Goal: Use online tool/utility: Utilize a website feature to perform a specific function

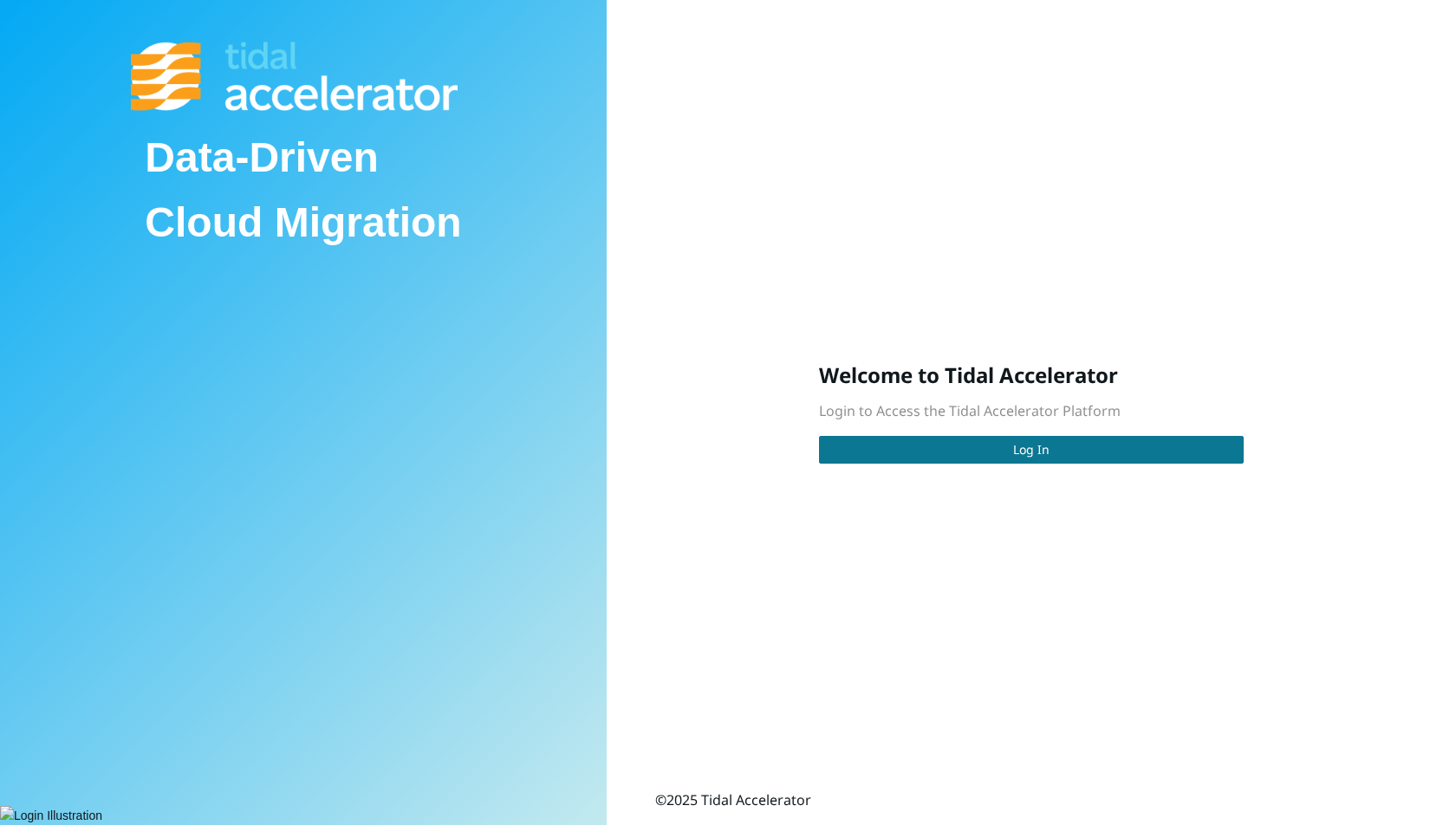
click at [934, 453] on button "Log In" at bounding box center [1031, 450] width 425 height 28
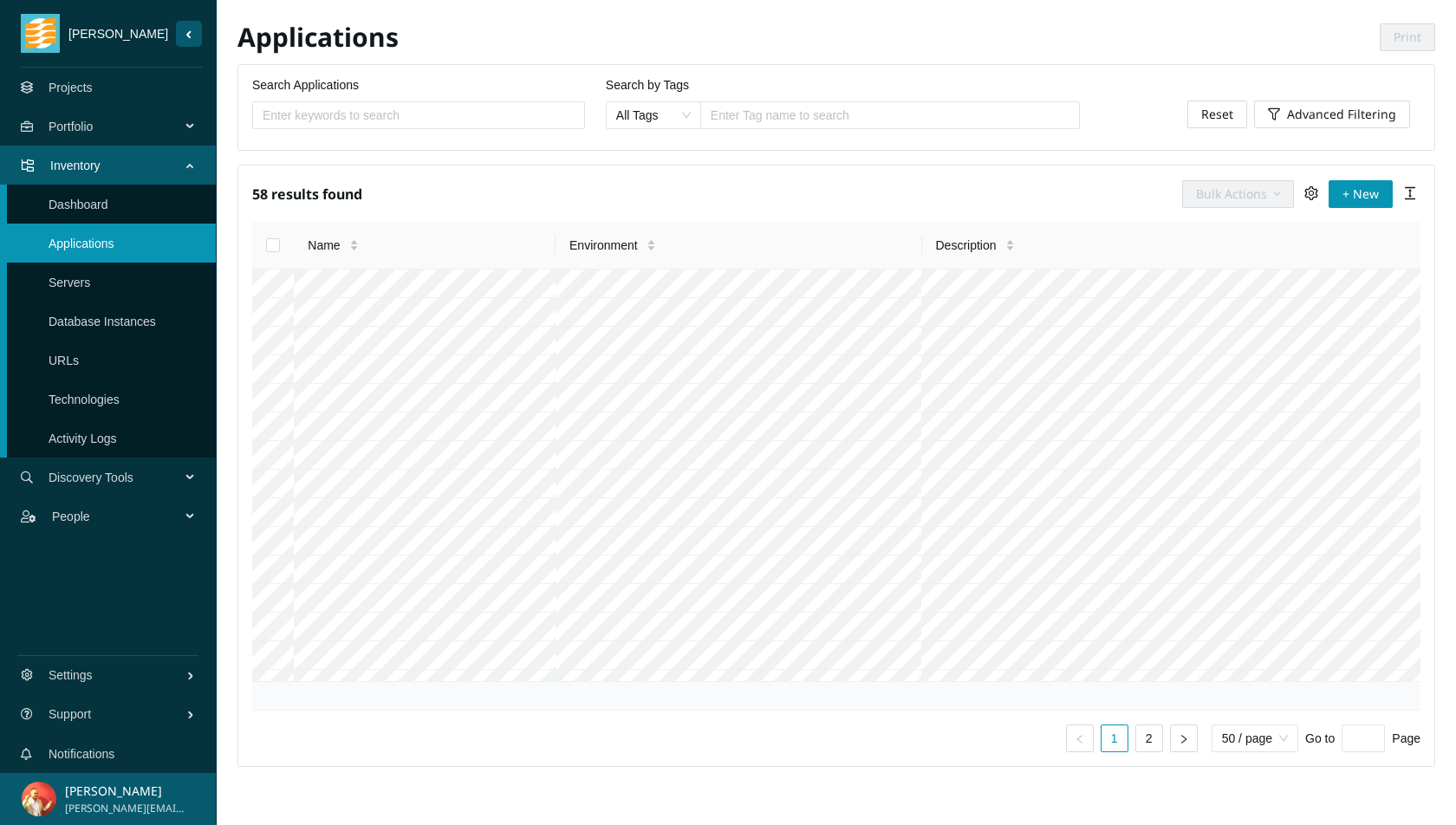
click at [161, 117] on span "Portfolio" at bounding box center [118, 126] width 138 height 52
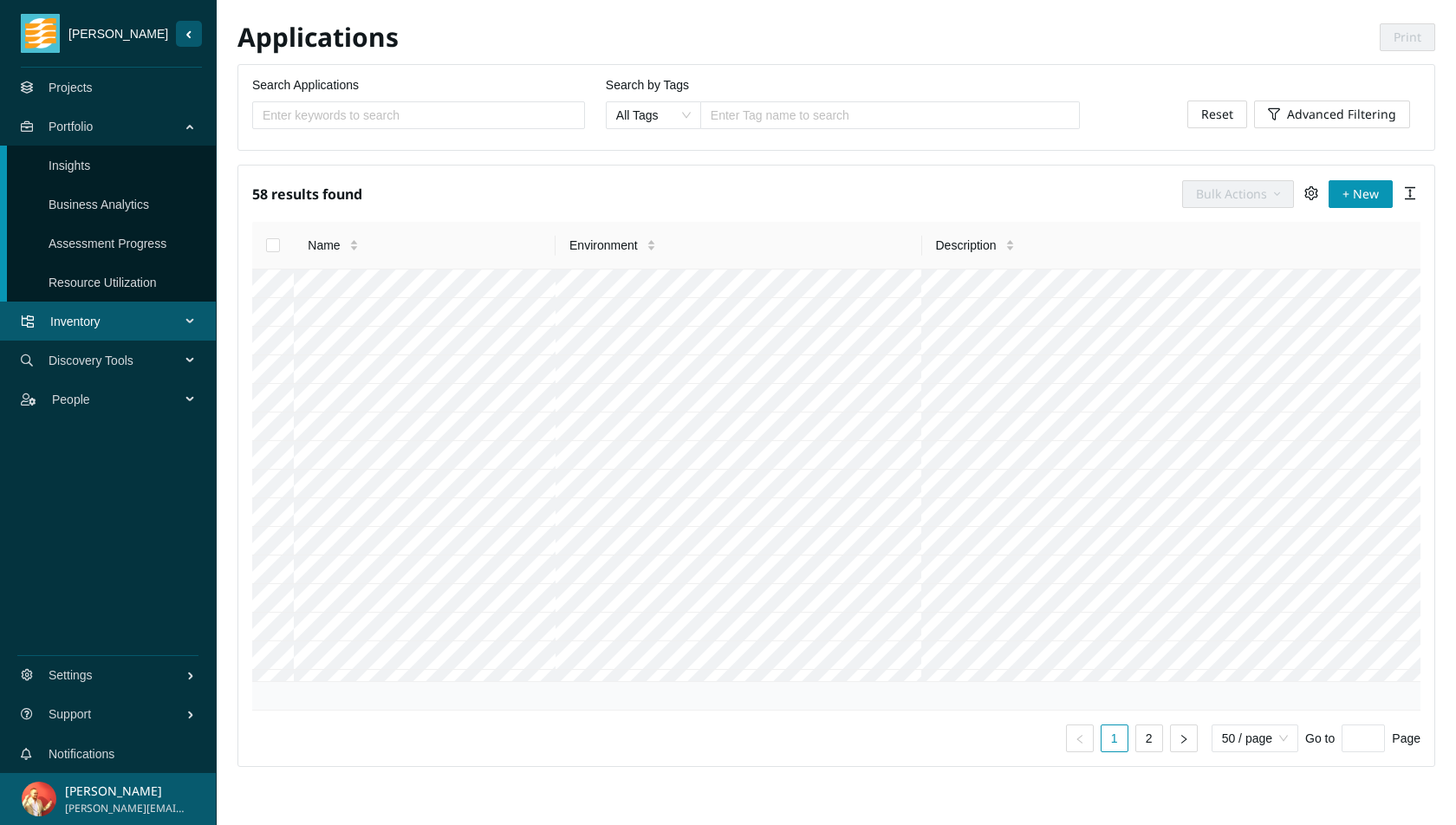
click at [117, 352] on span "Discovery Tools" at bounding box center [118, 360] width 138 height 52
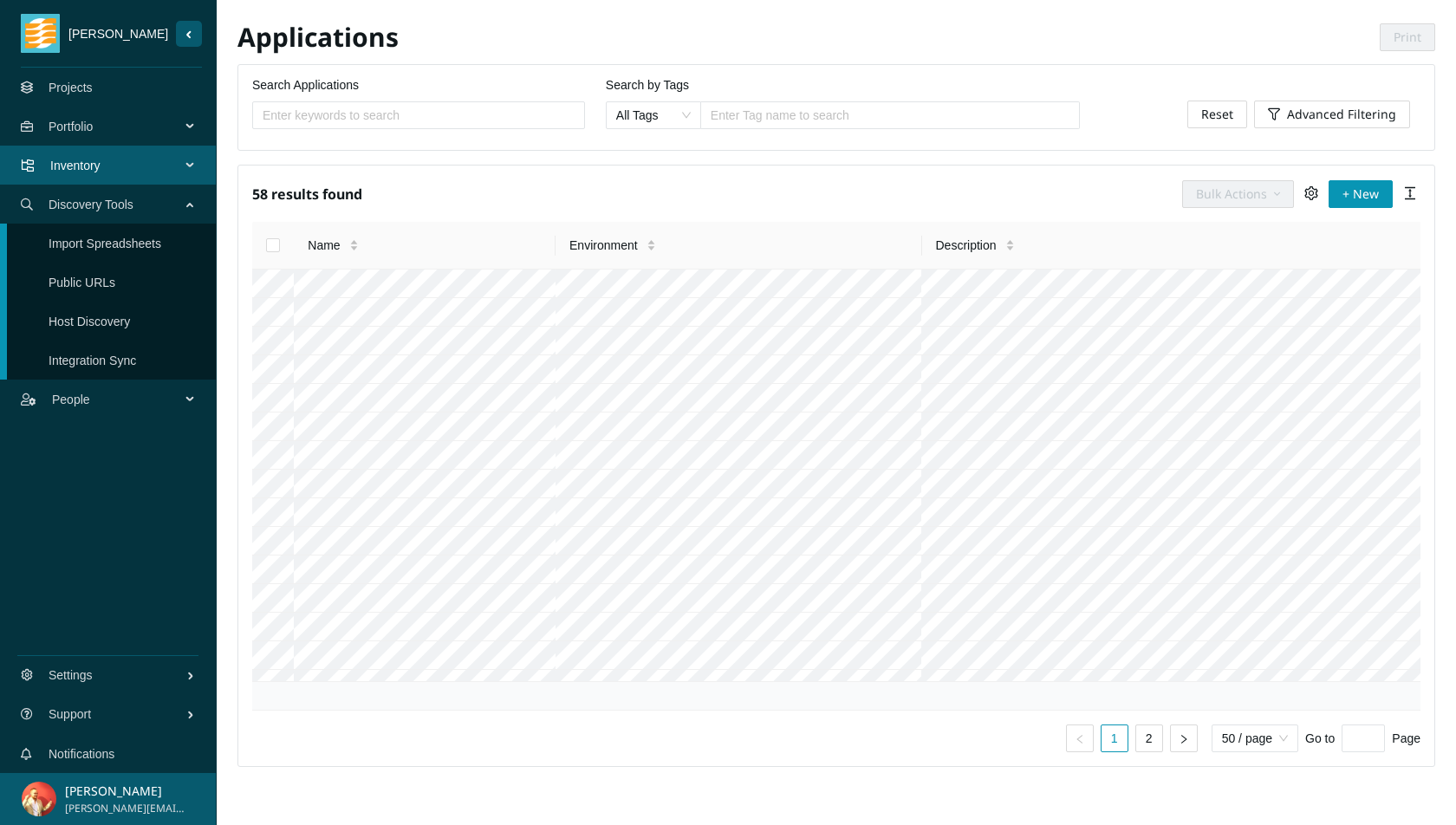
click at [115, 283] on link "Public URLs" at bounding box center [82, 282] width 66 height 14
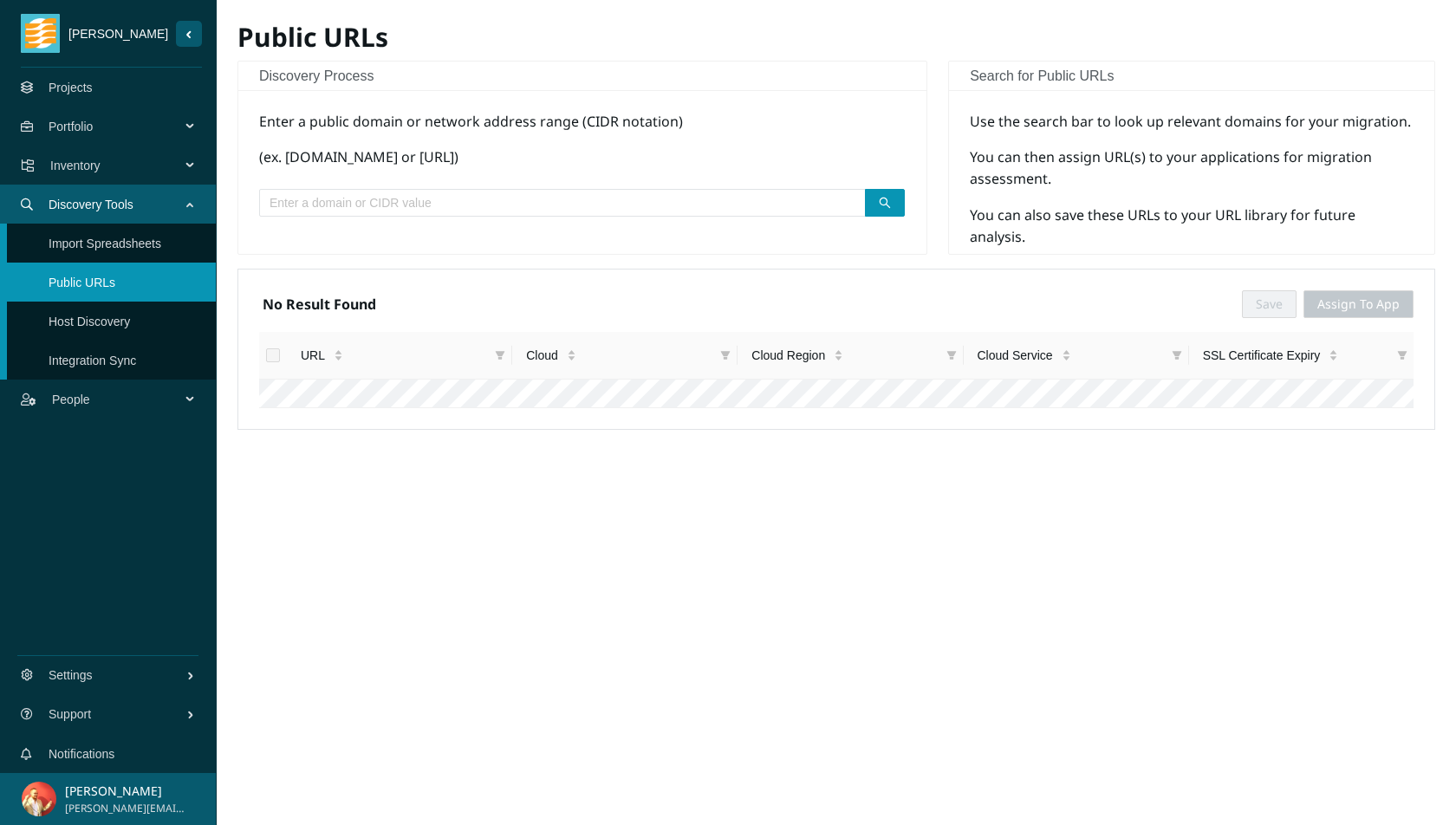
click at [436, 206] on input "text" at bounding box center [555, 203] width 572 height 19
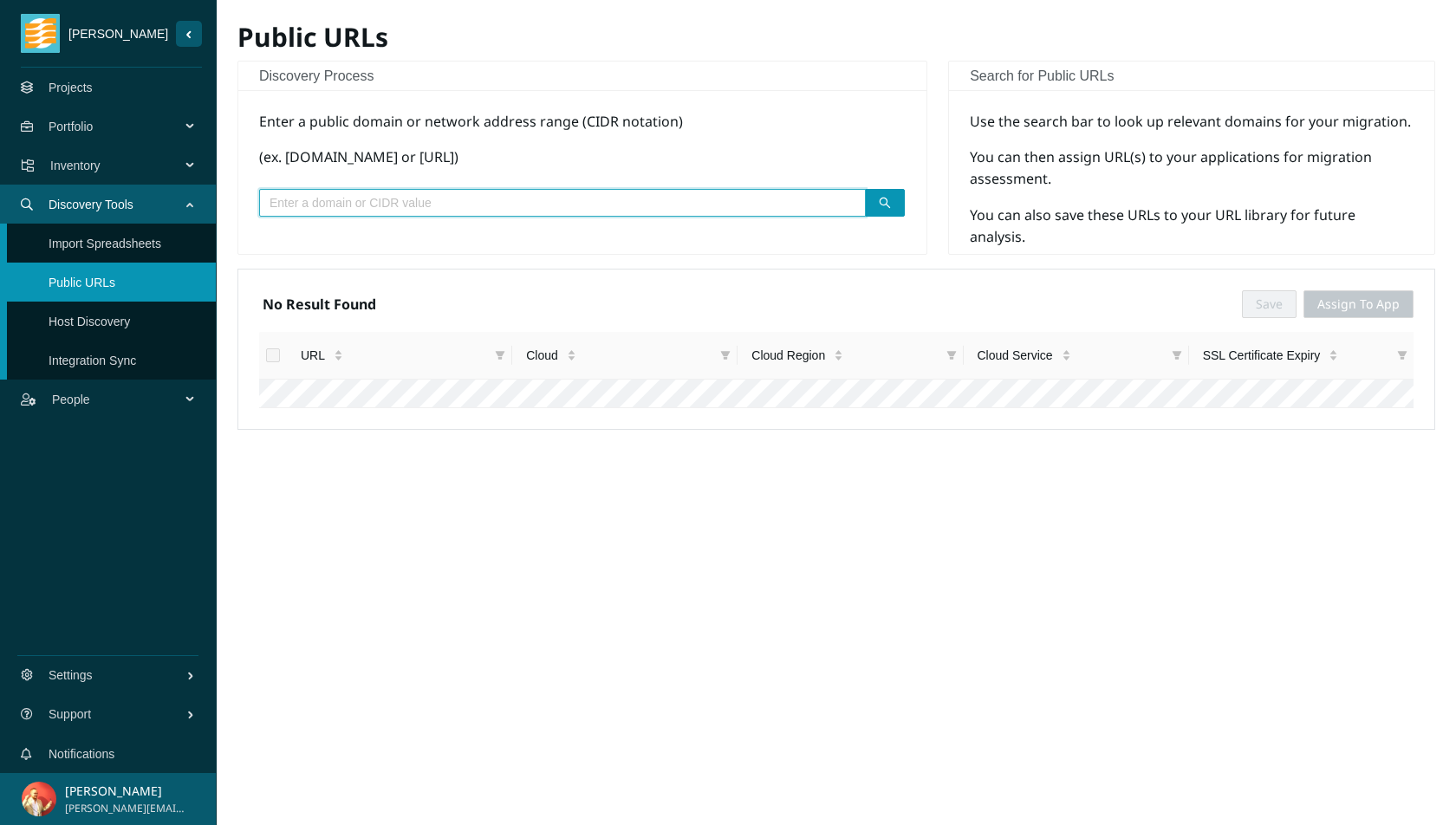
paste input "propelleraero.com"
click at [902, 207] on button "button" at bounding box center [884, 203] width 40 height 28
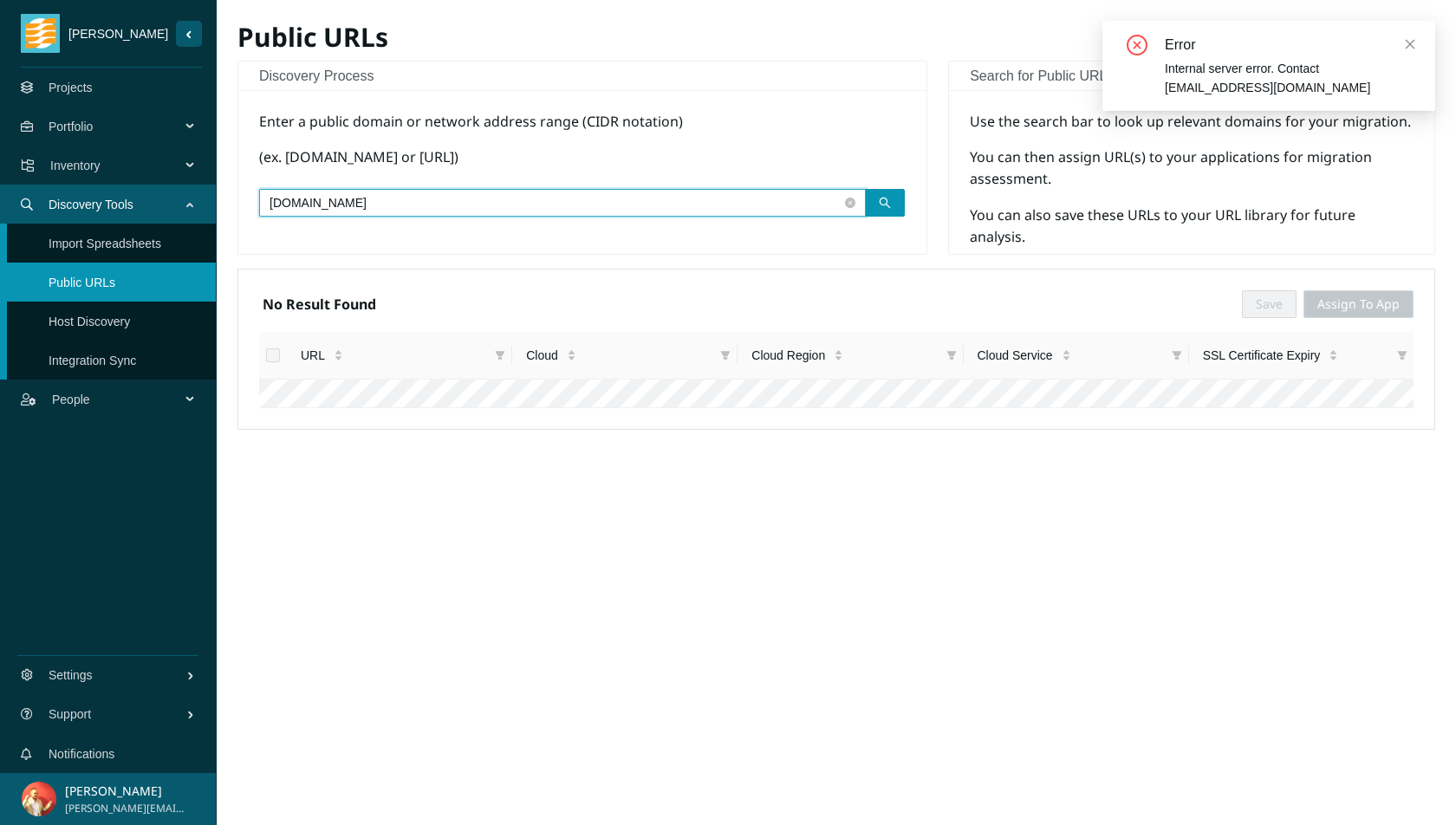
type input "propelleraero.com"
click at [884, 209] on span "search" at bounding box center [884, 203] width 12 height 14
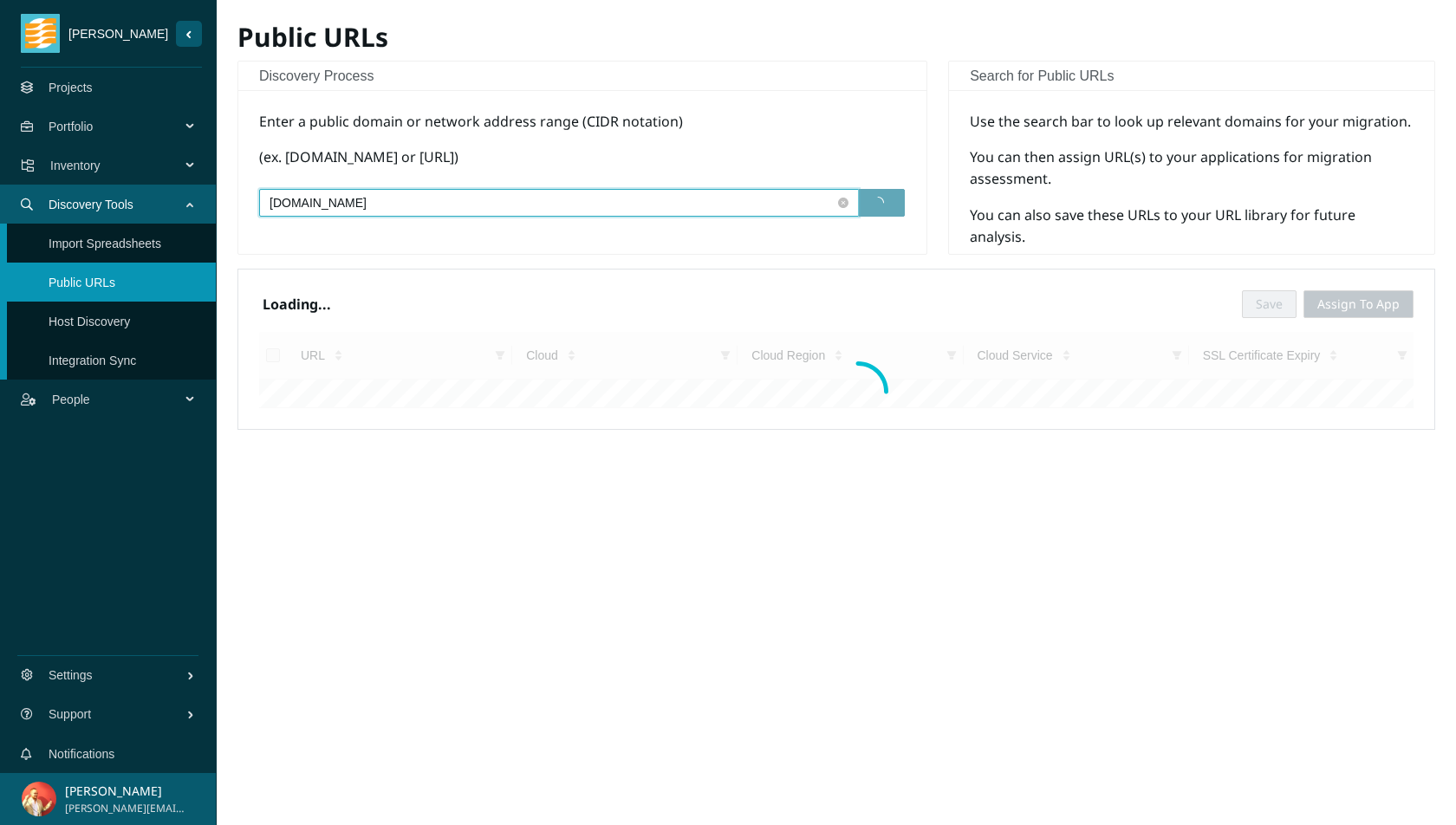
click at [497, 201] on input "propelleraero.com" at bounding box center [551, 203] width 565 height 19
